Goal: Information Seeking & Learning: Learn about a topic

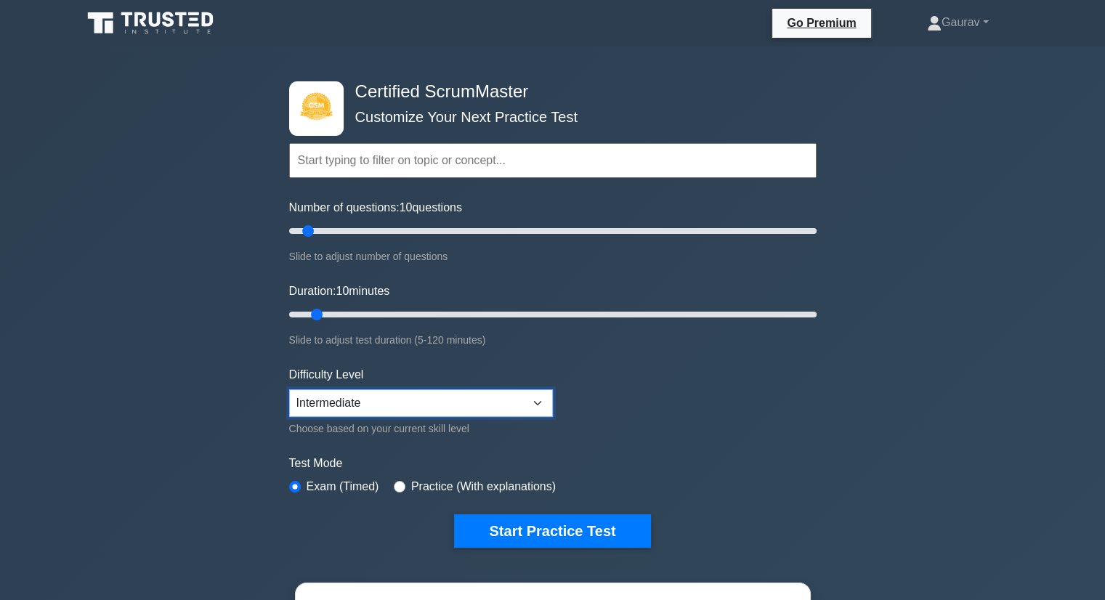
click at [430, 408] on select "Beginner Intermediate Expert" at bounding box center [421, 403] width 264 height 28
select select "expert"
click at [289, 389] on select "Beginner Intermediate Expert" at bounding box center [421, 403] width 264 height 28
click at [372, 312] on input "Duration: 20 minutes" at bounding box center [552, 314] width 527 height 17
click at [420, 310] on input "Duration: 20 minutes" at bounding box center [552, 314] width 527 height 17
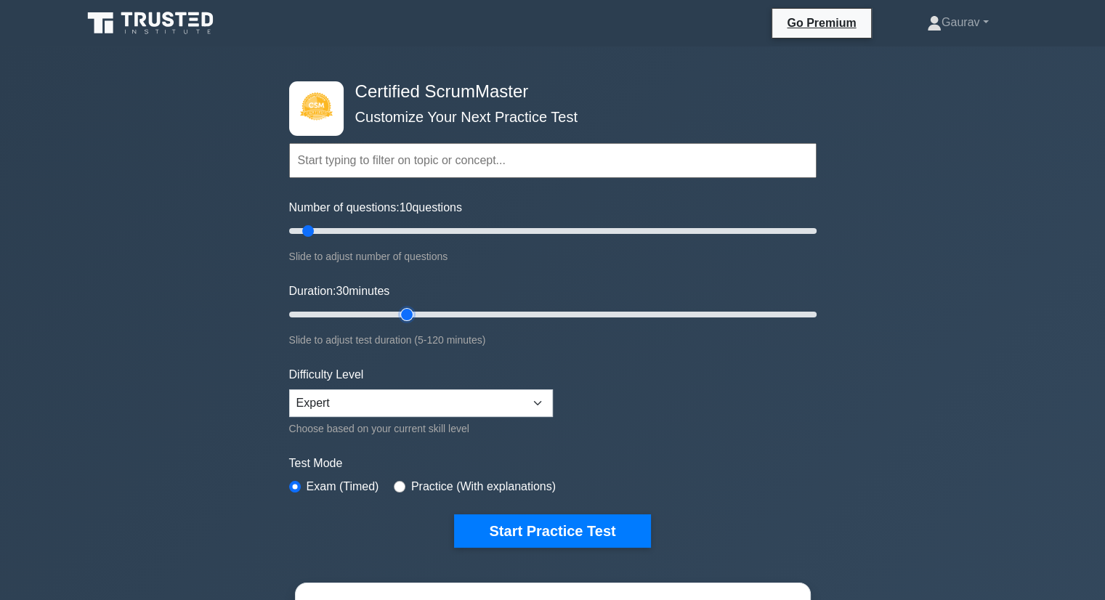
type input "30"
click at [408, 313] on input "Duration: 30 minutes" at bounding box center [552, 314] width 527 height 17
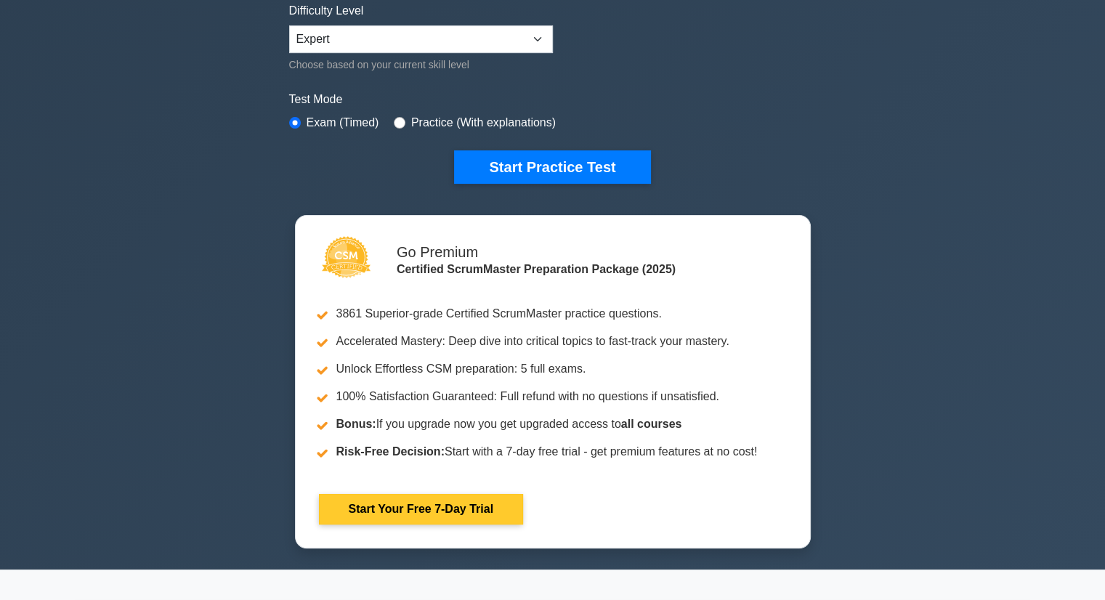
scroll to position [363, 0]
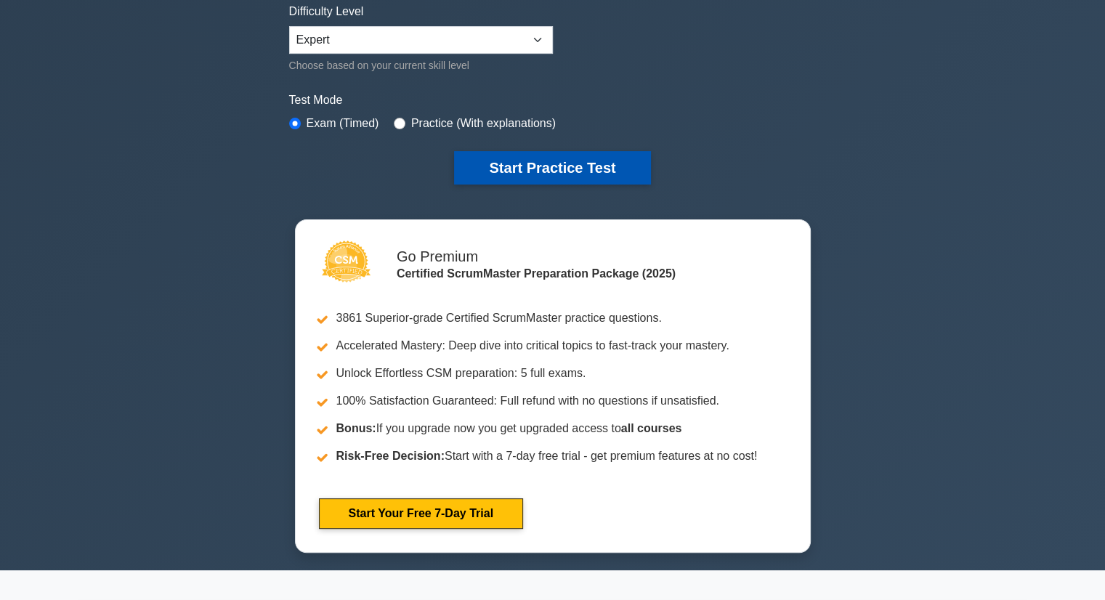
click at [541, 163] on button "Start Practice Test" at bounding box center [552, 167] width 196 height 33
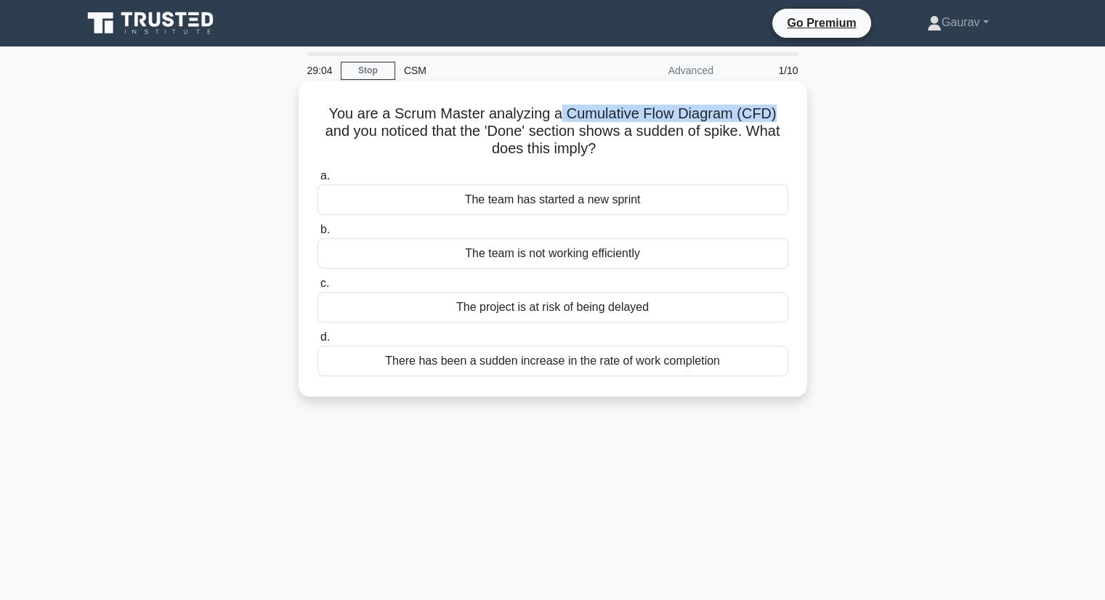
drag, startPoint x: 778, startPoint y: 114, endPoint x: 560, endPoint y: 102, distance: 218.2
click at [560, 102] on div "You are a Scrum Master analyzing a Cumulative Flow Diagram (CFD) and you notice…" at bounding box center [552, 239] width 497 height 304
click at [498, 367] on div "There has been a sudden increase in the rate of work completion" at bounding box center [552, 361] width 471 height 31
click at [317, 342] on input "d. There has been a sudden increase in the rate of work completion" at bounding box center [317, 337] width 0 height 9
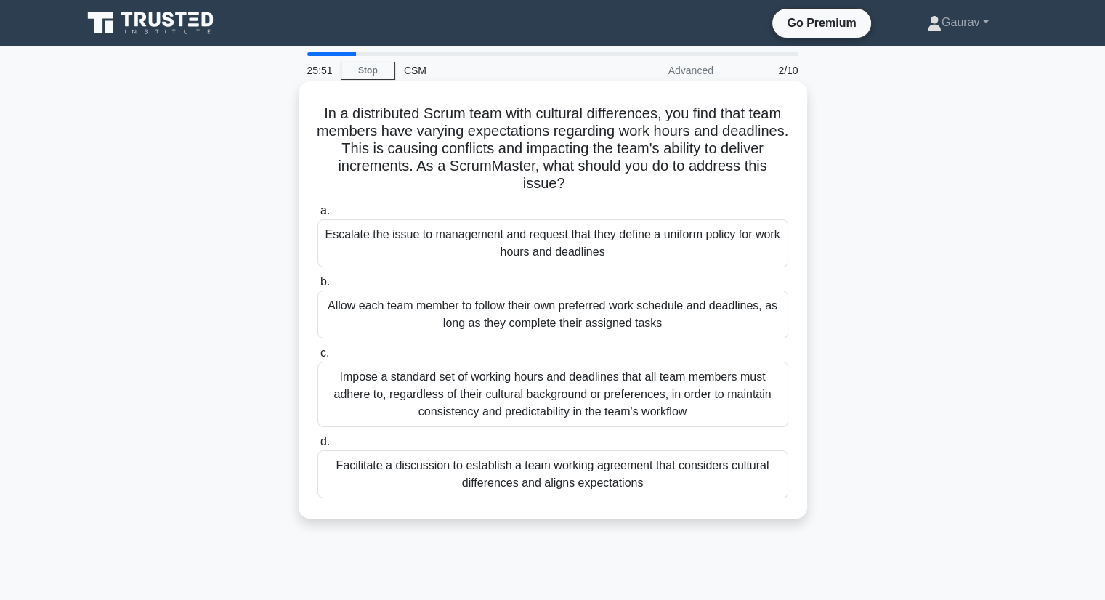
click at [509, 479] on div "Facilitate a discussion to establish a team working agreement that considers cu…" at bounding box center [552, 474] width 471 height 48
click at [317, 447] on input "d. Facilitate a discussion to establish a team working agreement that considers…" at bounding box center [317, 441] width 0 height 9
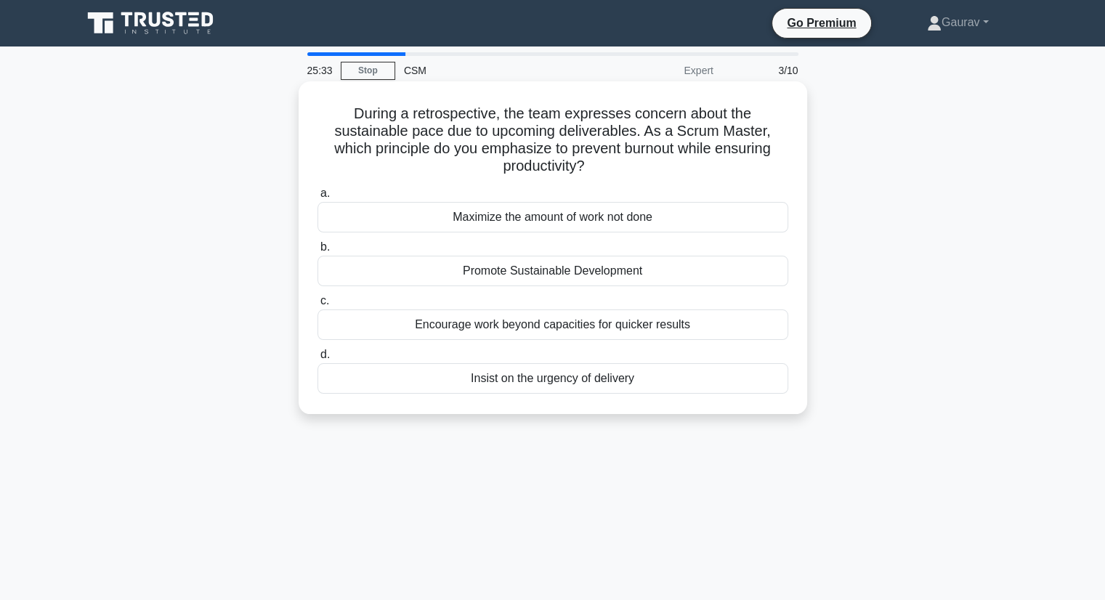
click at [516, 277] on div "Promote Sustainable Development" at bounding box center [552, 271] width 471 height 31
click at [317, 252] on input "b. Promote Sustainable Development" at bounding box center [317, 247] width 0 height 9
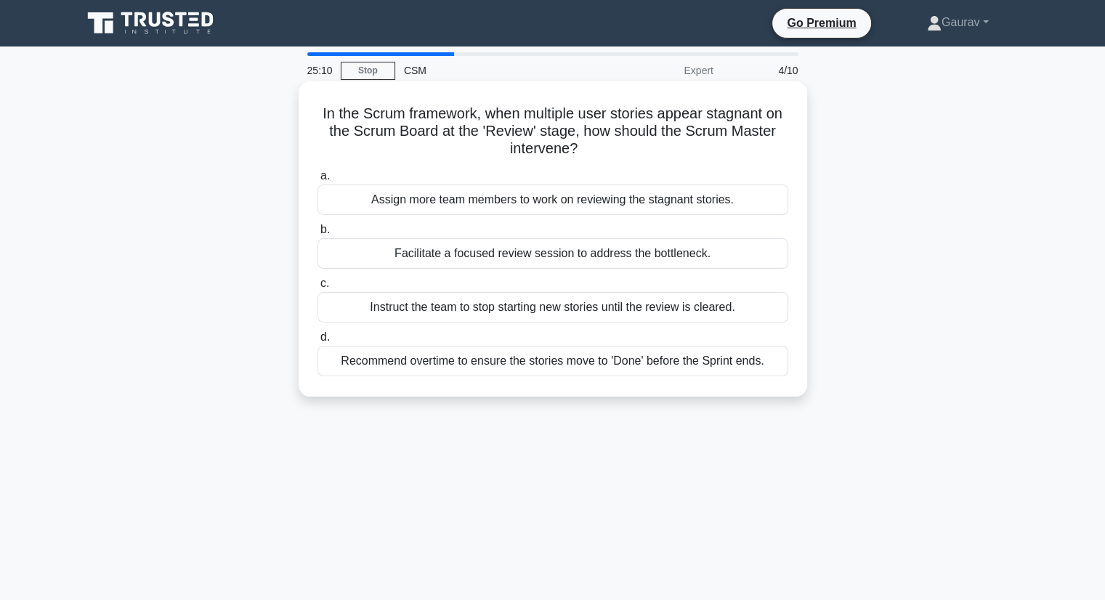
click at [570, 251] on div "Facilitate a focused review session to address the bottleneck." at bounding box center [552, 253] width 471 height 31
click at [317, 235] on input "b. Facilitate a focused review session to address the bottleneck." at bounding box center [317, 229] width 0 height 9
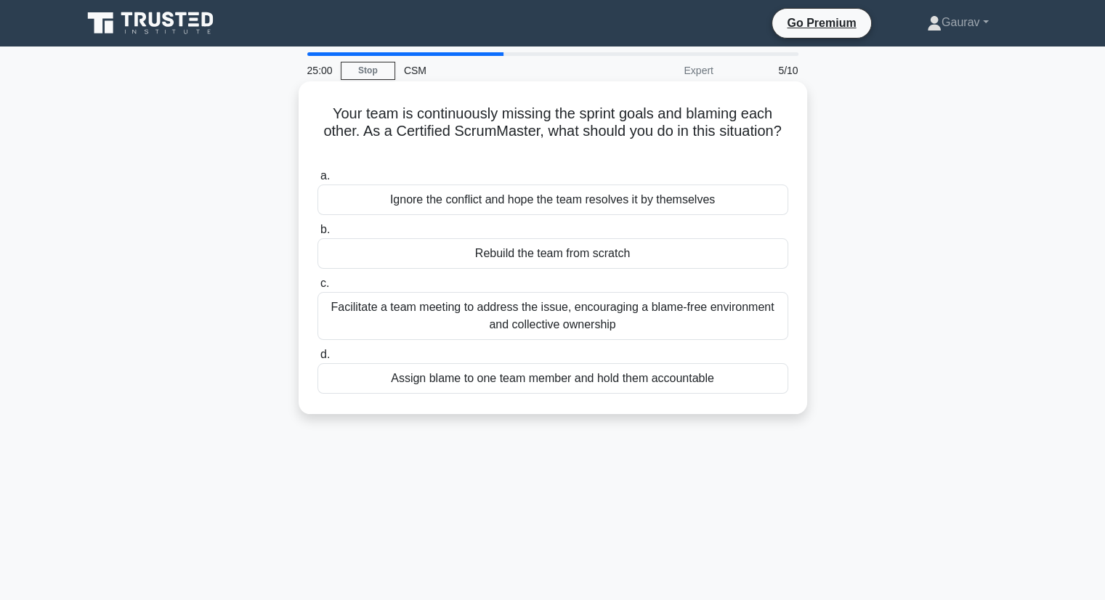
click at [528, 317] on div "Facilitate a team meeting to address the issue, encouraging a blame-free enviro…" at bounding box center [552, 316] width 471 height 48
click at [317, 288] on input "c. Facilitate a team meeting to address the issue, encouraging a blame-free env…" at bounding box center [317, 283] width 0 height 9
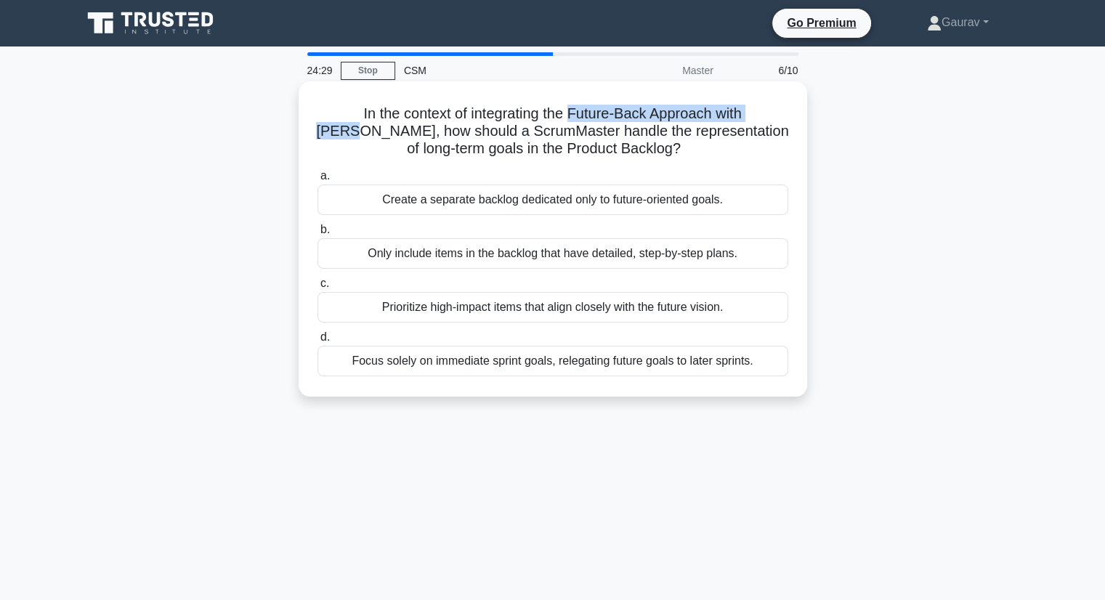
drag, startPoint x: 544, startPoint y: 113, endPoint x: 770, endPoint y: 111, distance: 225.9
click at [770, 111] on h5 "In the context of integrating the Future-Back Approach with Scrum, how should a…" at bounding box center [553, 132] width 474 height 54
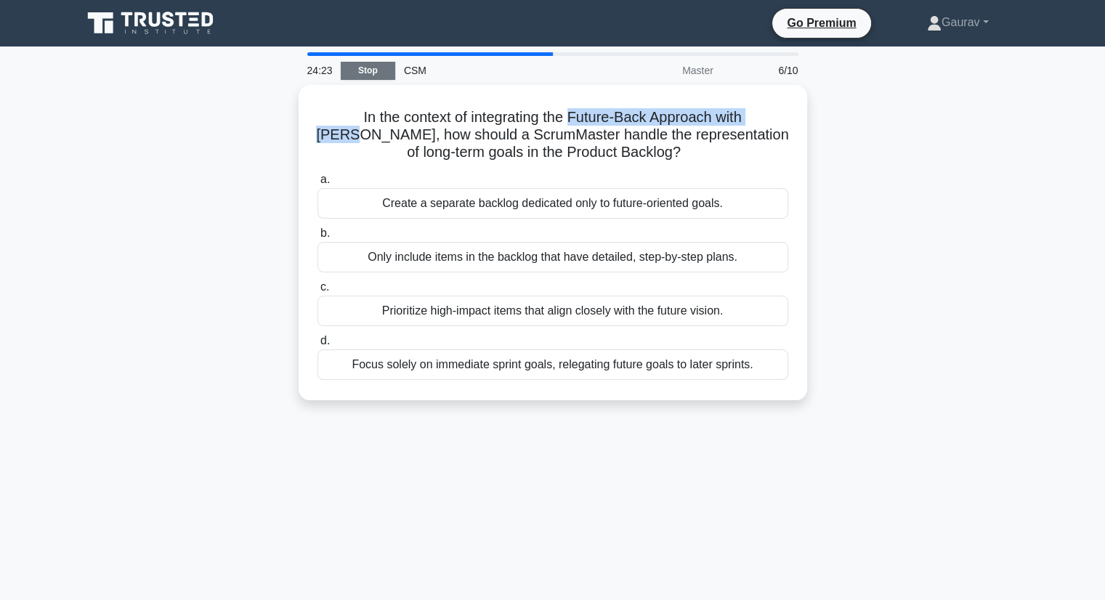
click at [369, 70] on link "Stop" at bounding box center [368, 71] width 54 height 18
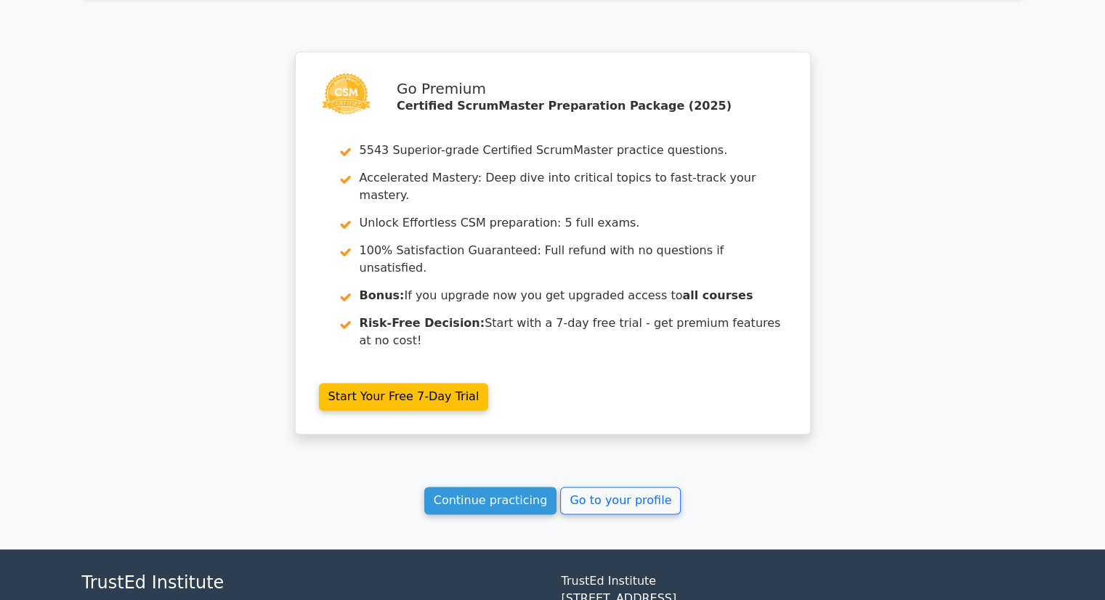
scroll to position [1965, 0]
